Goal: Contribute content

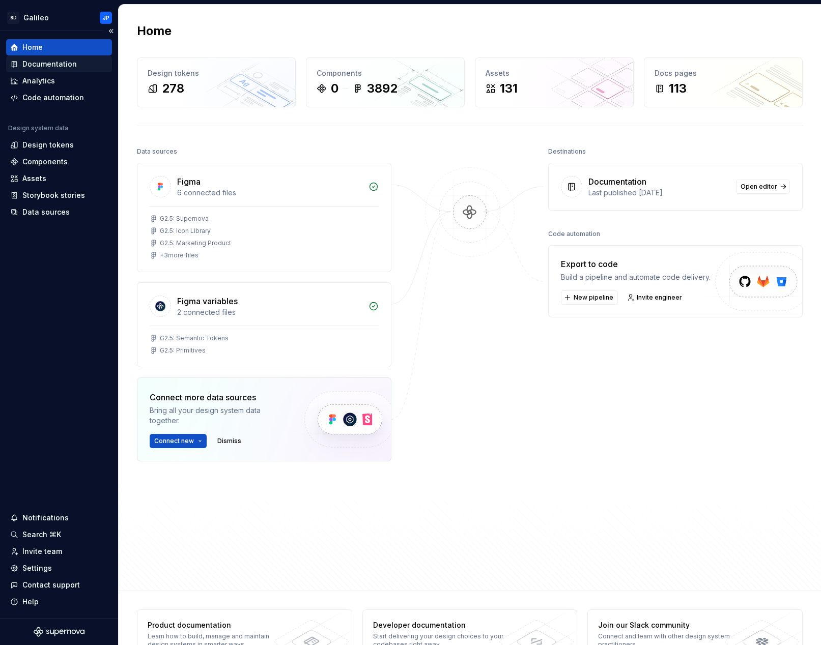
click at [41, 63] on div "Documentation" at bounding box center [49, 64] width 54 height 10
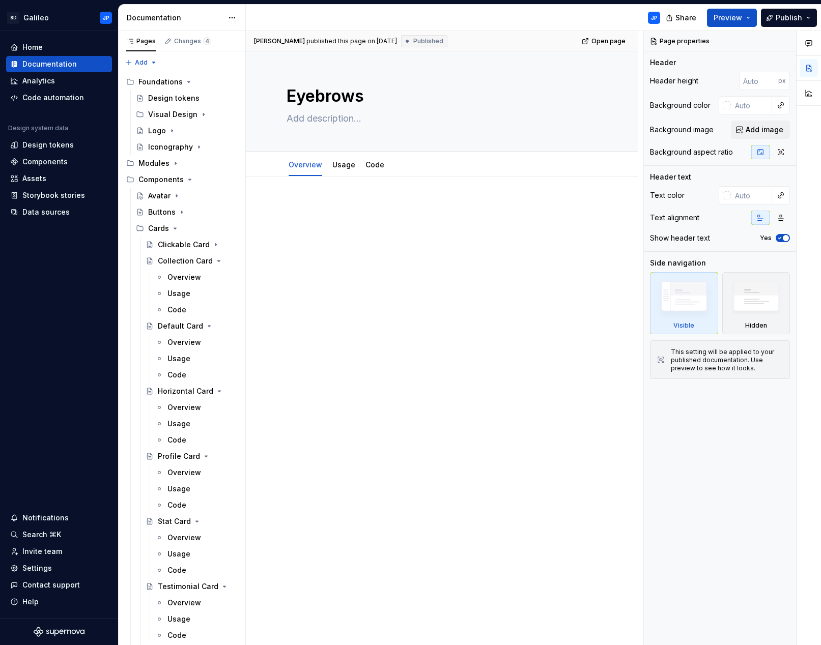
click at [536, 23] on div "JP" at bounding box center [457, 18] width 422 height 26
click at [438, 217] on div at bounding box center [442, 220] width 311 height 39
click at [484, 100] on textarea "Eyebrows" at bounding box center [439, 96] width 311 height 24
click at [550, 18] on div "JP" at bounding box center [457, 18] width 422 height 26
click at [579, 16] on div "JP" at bounding box center [457, 18] width 422 height 26
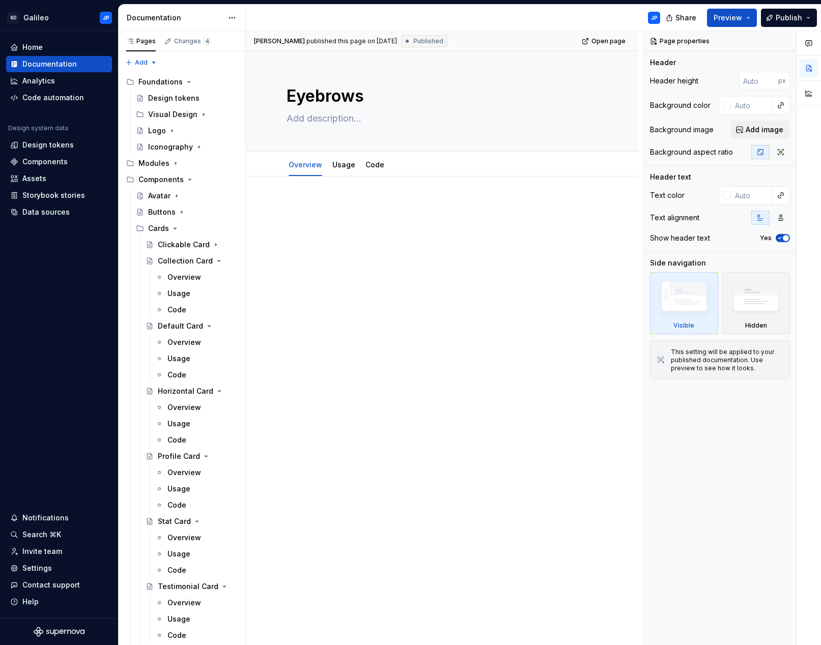
drag, startPoint x: 737, startPoint y: 1, endPoint x: 518, endPoint y: 16, distance: 219.4
click at [518, 16] on div "JP" at bounding box center [457, 18] width 422 height 26
click at [103, 19] on html "SD Galileo JP Home Documentation Analytics Code automation Design system data D…" at bounding box center [410, 322] width 821 height 645
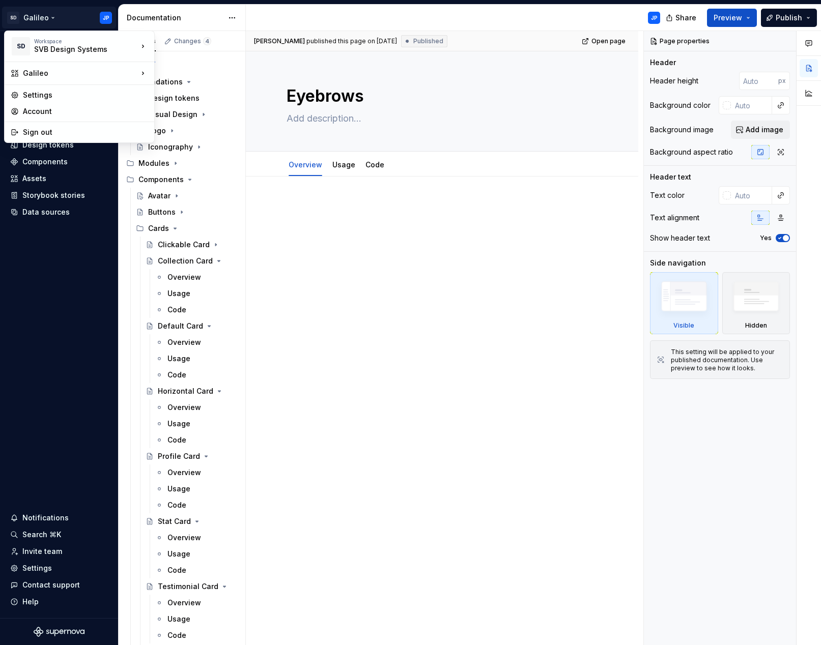
click at [565, 9] on html "SD Galileo JP Home Documentation Analytics Code automation Design system data D…" at bounding box center [410, 322] width 821 height 645
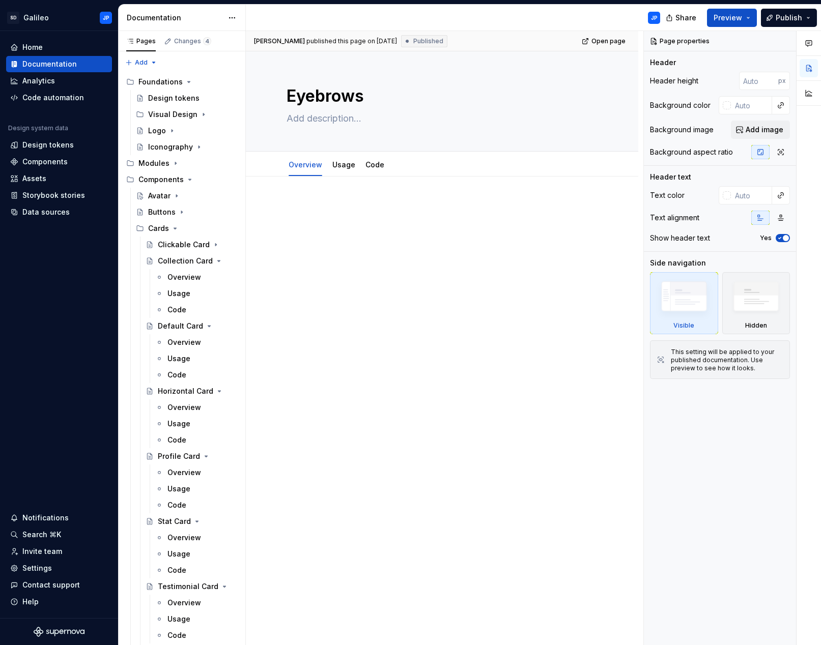
click at [392, 18] on div "JP" at bounding box center [457, 18] width 422 height 26
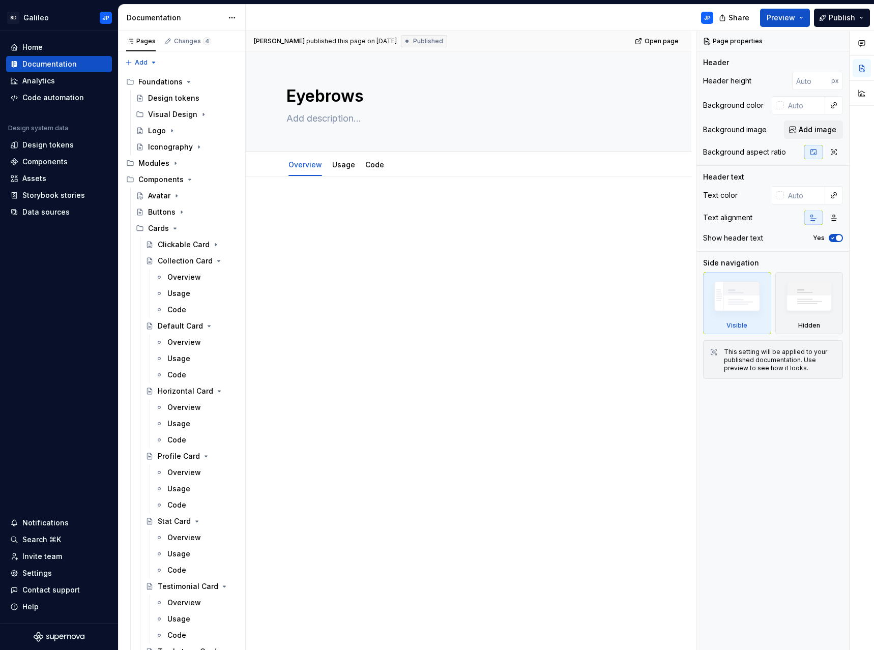
type textarea "*"
